Goal: Use online tool/utility: Utilize a website feature to perform a specific function

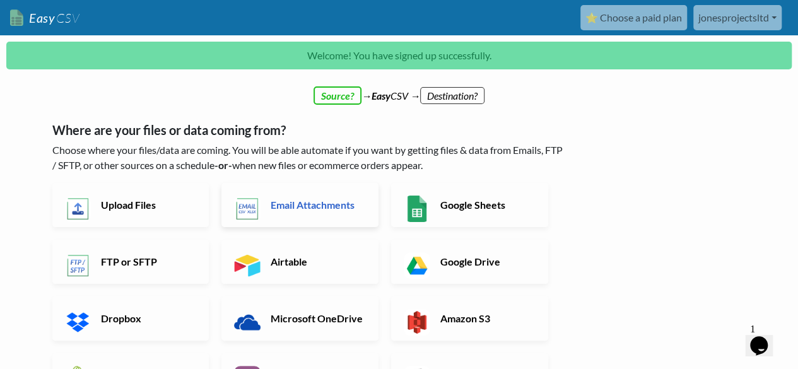
click at [308, 201] on h6 "Email Attachments" at bounding box center [316, 205] width 99 height 12
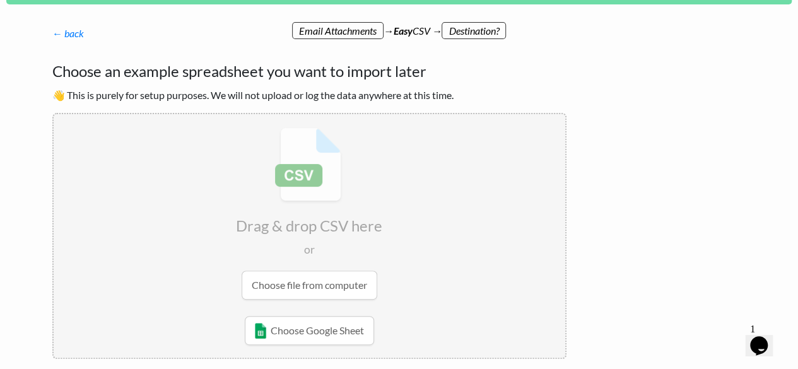
scroll to position [63, 0]
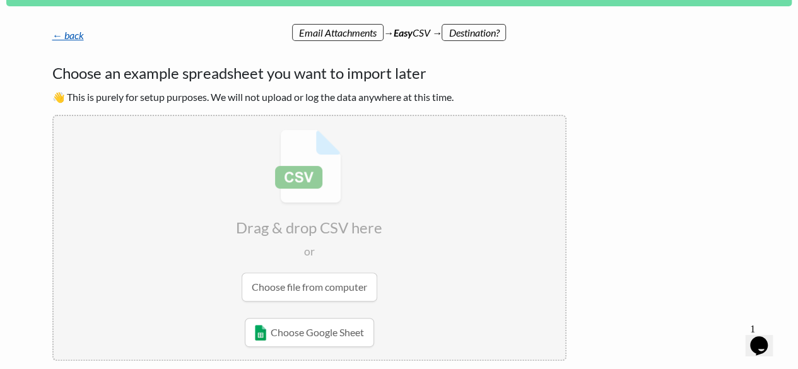
click at [73, 37] on link "← back" at bounding box center [68, 35] width 32 height 12
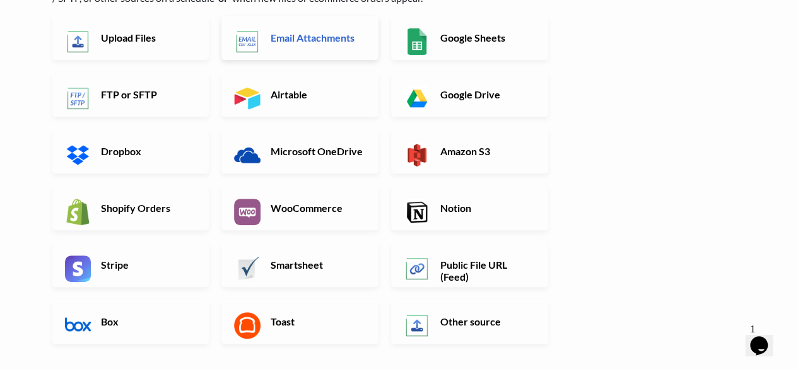
scroll to position [132, 0]
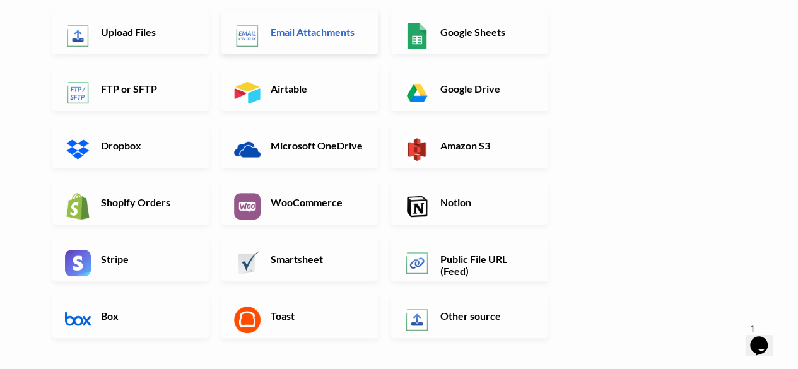
click at [308, 35] on h6 "Email Attachments" at bounding box center [316, 32] width 99 height 12
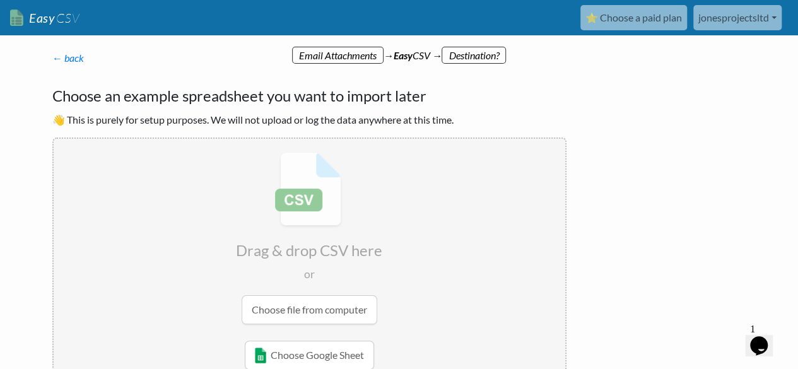
scroll to position [105, 0]
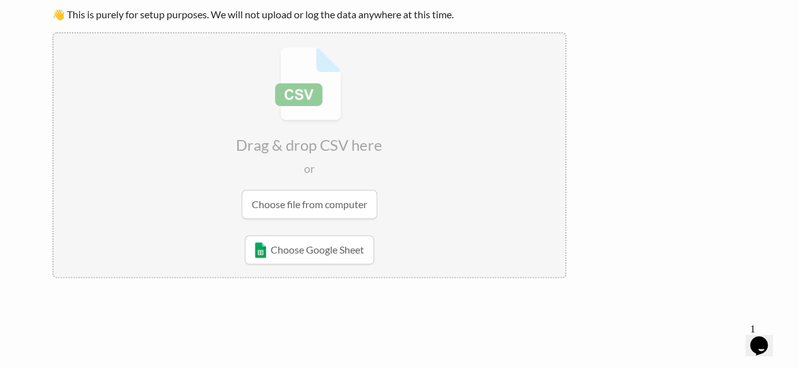
click at [336, 201] on input "file" at bounding box center [310, 132] width 512 height 199
click at [305, 208] on input "file" at bounding box center [310, 132] width 512 height 199
type input "C:\fakepath\Invoice INV-0145.pdf"
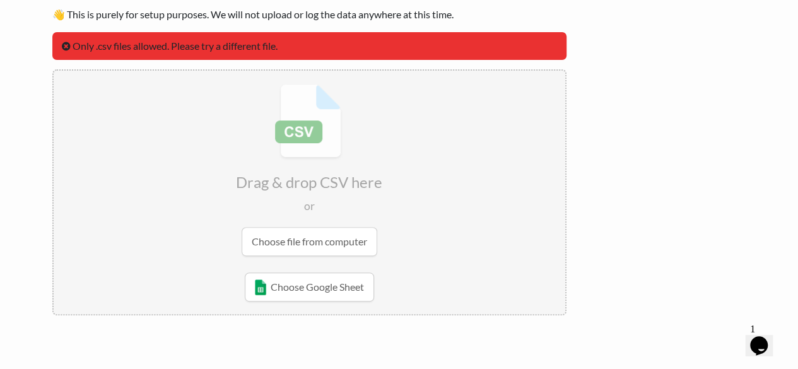
scroll to position [0, 0]
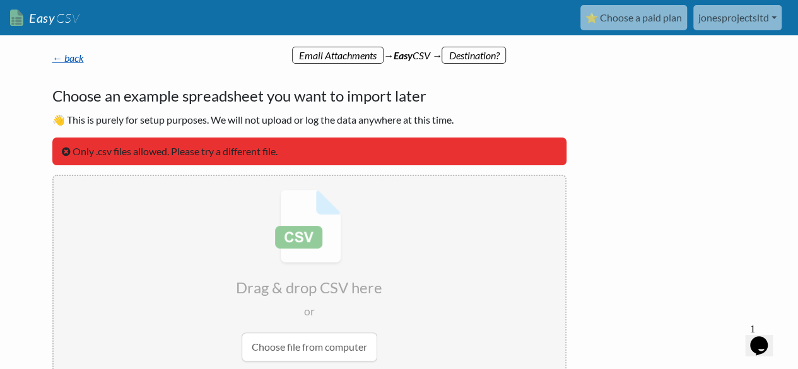
click at [70, 61] on link "← back" at bounding box center [68, 58] width 32 height 12
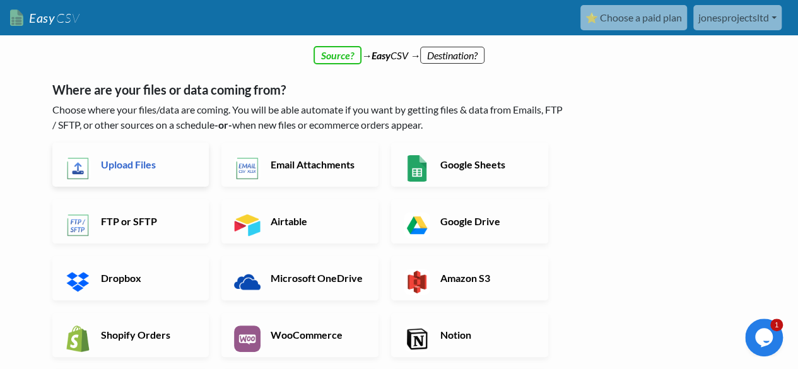
click at [131, 175] on link "Upload Files" at bounding box center [130, 165] width 157 height 44
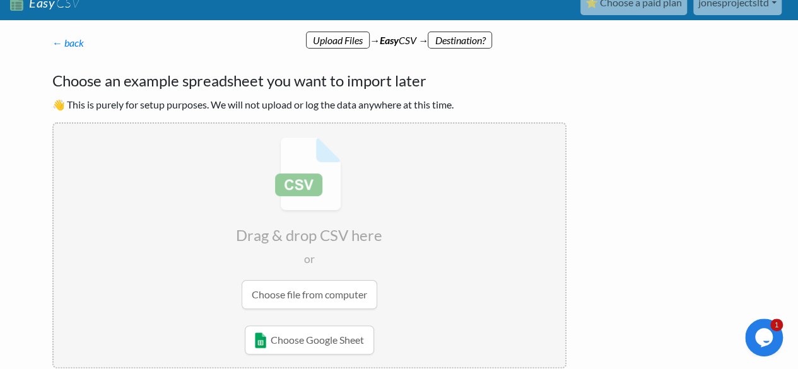
scroll to position [16, 0]
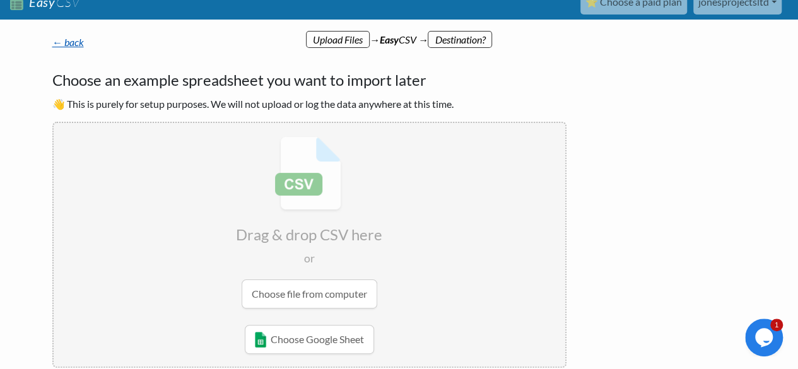
click at [67, 45] on link "← back" at bounding box center [68, 42] width 32 height 12
